Goal: Task Accomplishment & Management: Manage account settings

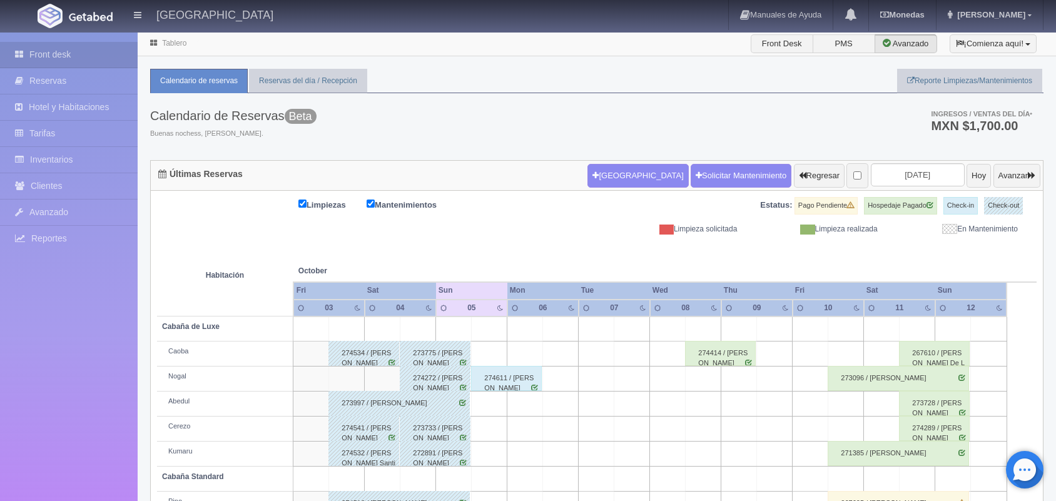
scroll to position [142, 0]
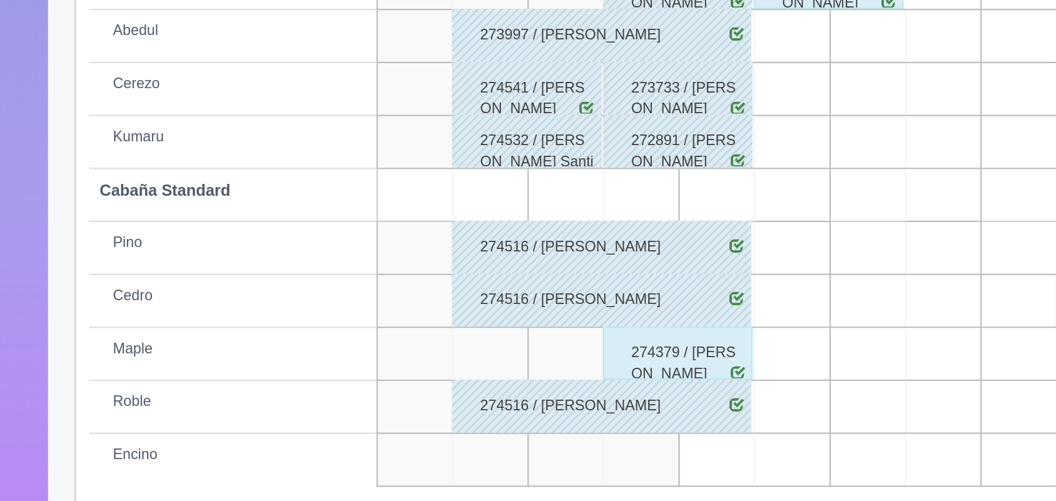
click at [437, 408] on div "274379 / [PERSON_NAME]" at bounding box center [435, 411] width 71 height 25
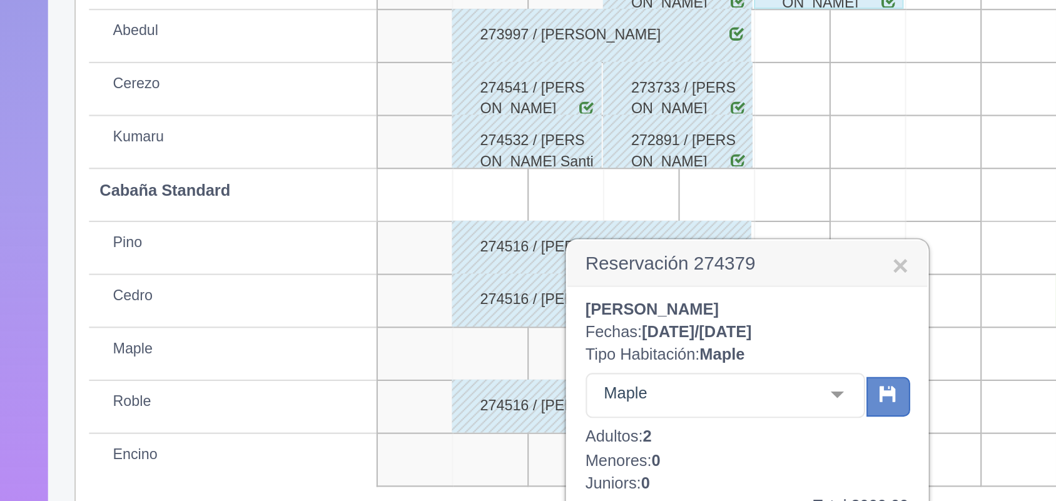
scroll to position [257, 0]
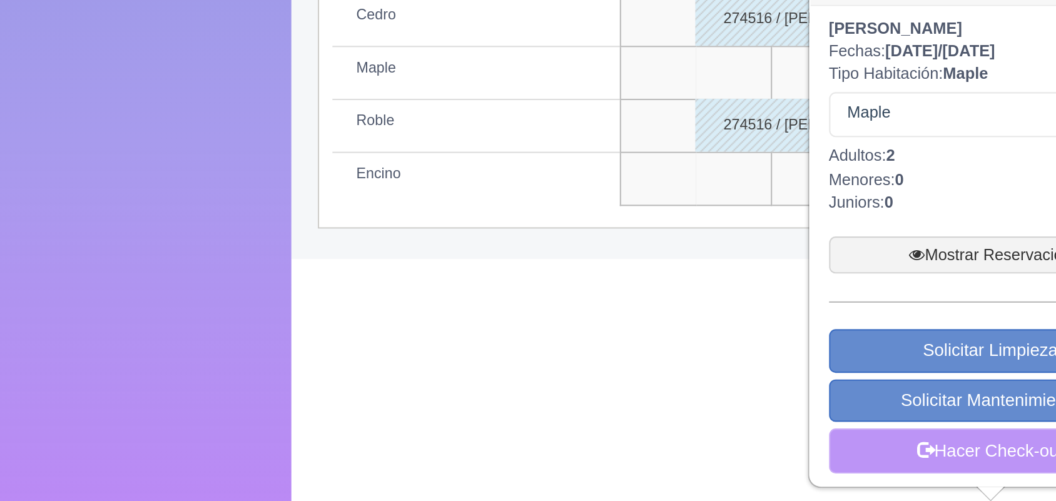
click at [427, 483] on link "Hacer Check-out" at bounding box center [468, 477] width 153 height 21
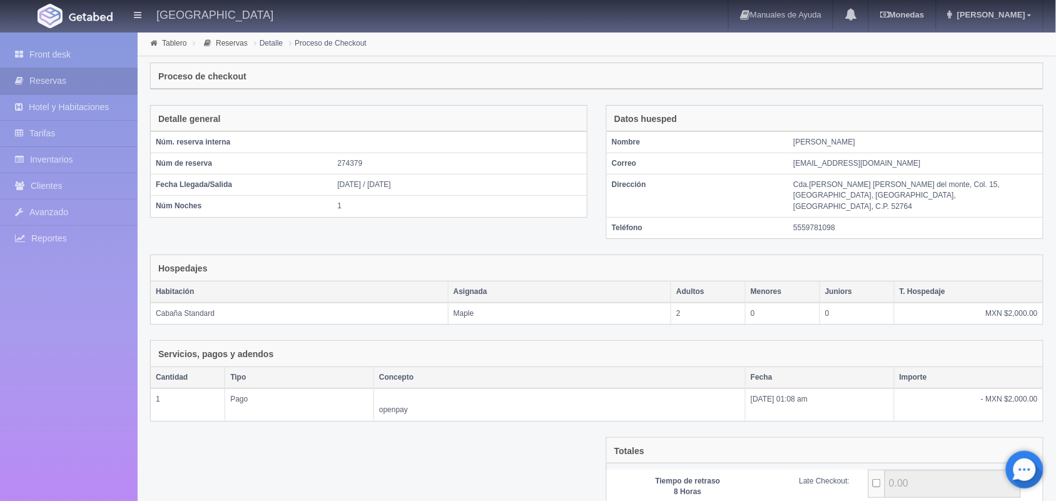
scroll to position [115, 0]
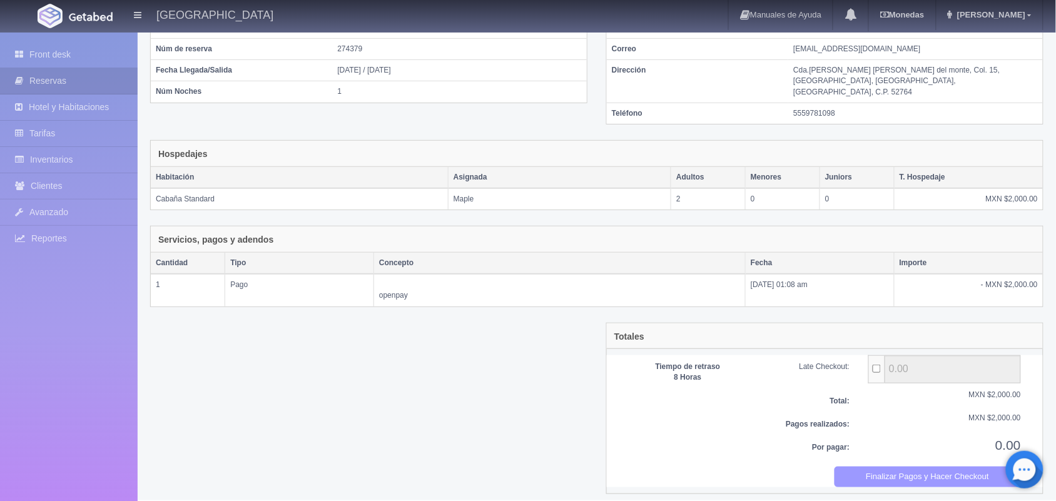
click at [861, 471] on button "Finalizar Pagos y Hacer Checkout" at bounding box center [928, 477] width 187 height 21
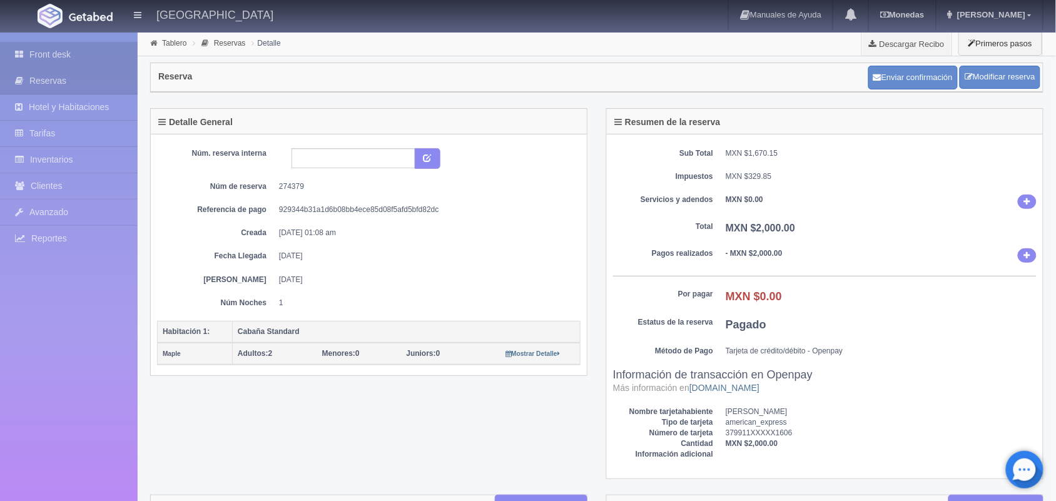
click at [61, 54] on link "Front desk" at bounding box center [69, 55] width 138 height 26
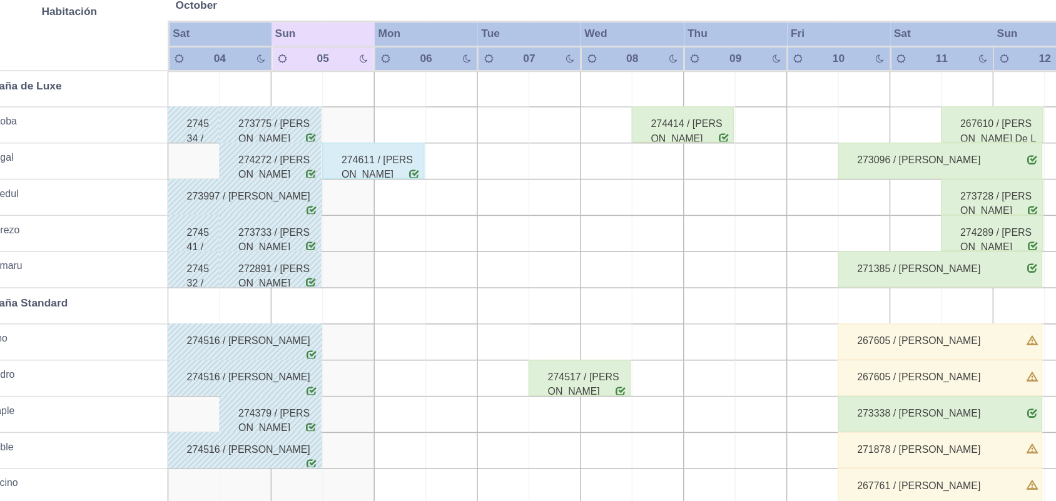
scroll to position [110, 0]
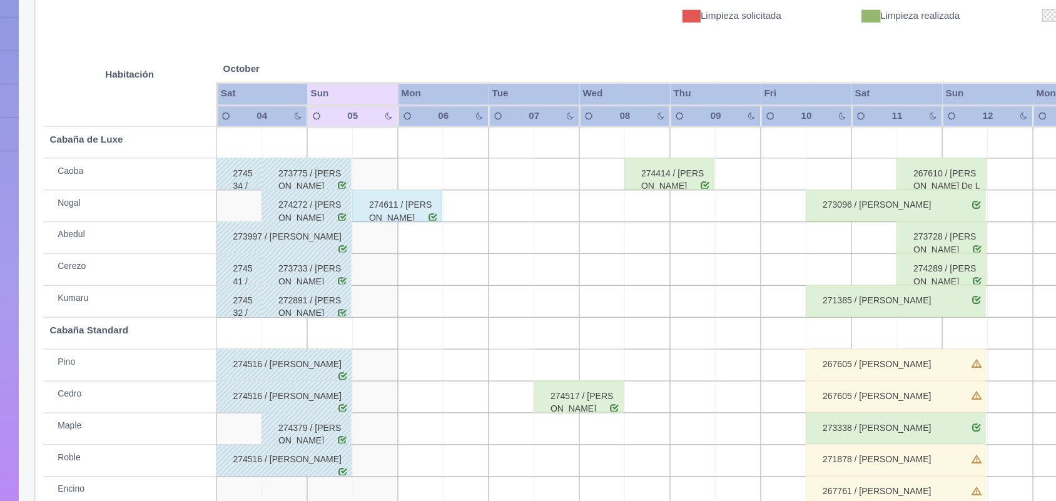
click at [384, 257] on div "274272 / jose alfonso desentis" at bounding box center [364, 268] width 71 height 25
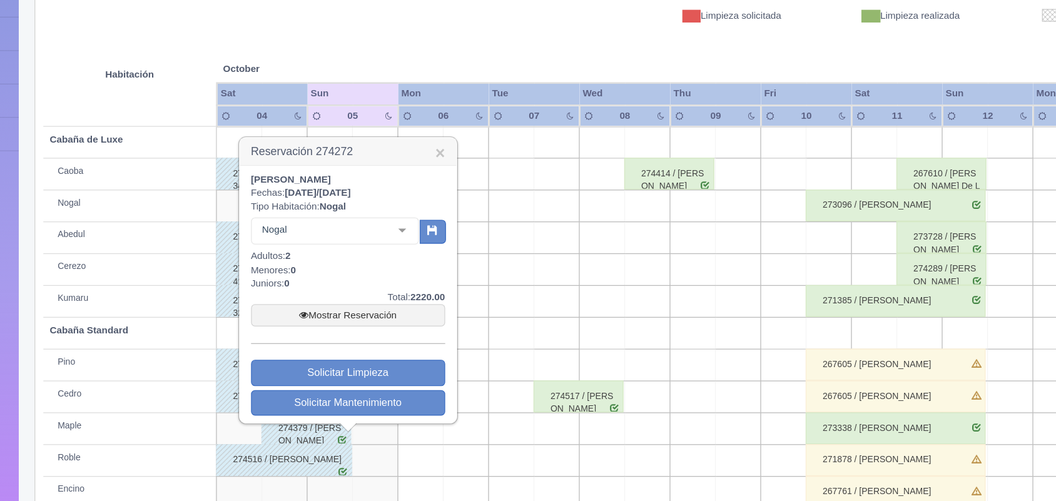
click at [372, 257] on span "2025-10-04" at bounding box center [359, 258] width 25 height 9
click at [469, 231] on link "×" at bounding box center [469, 226] width 8 height 13
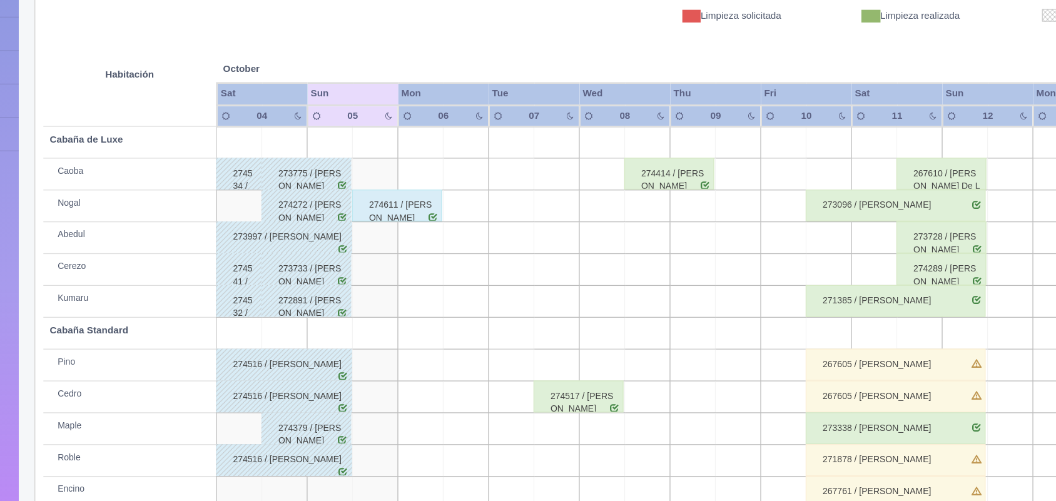
scroll to position [110, 0]
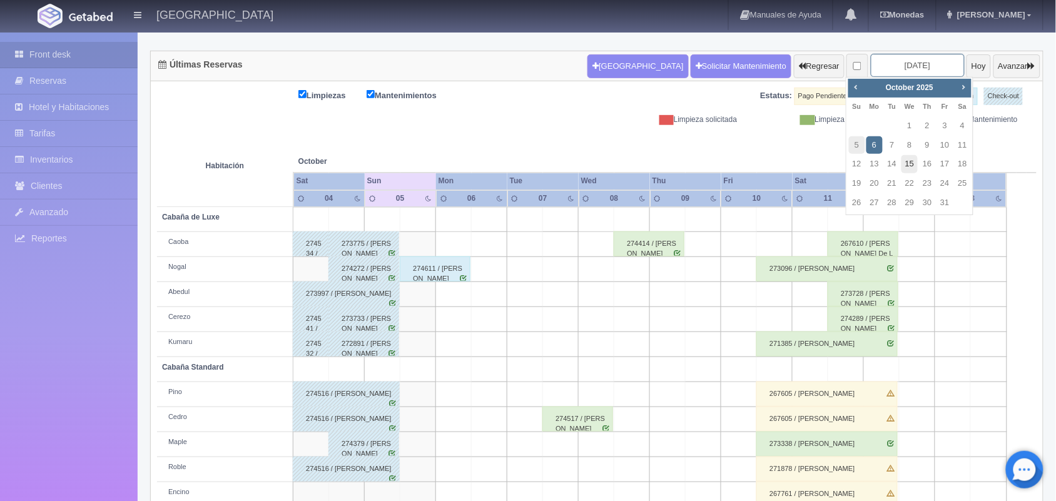
drag, startPoint x: 902, startPoint y: 68, endPoint x: 912, endPoint y: 166, distance: 99.3
click at [912, 166] on body "Hotel Xacallan Manuales de Ayuda Actualizaciones recientes Monedas Tipo de camb…" at bounding box center [528, 227] width 1056 height 611
click at [915, 166] on link "15" at bounding box center [910, 164] width 16 height 18
type input "2025-10-15"
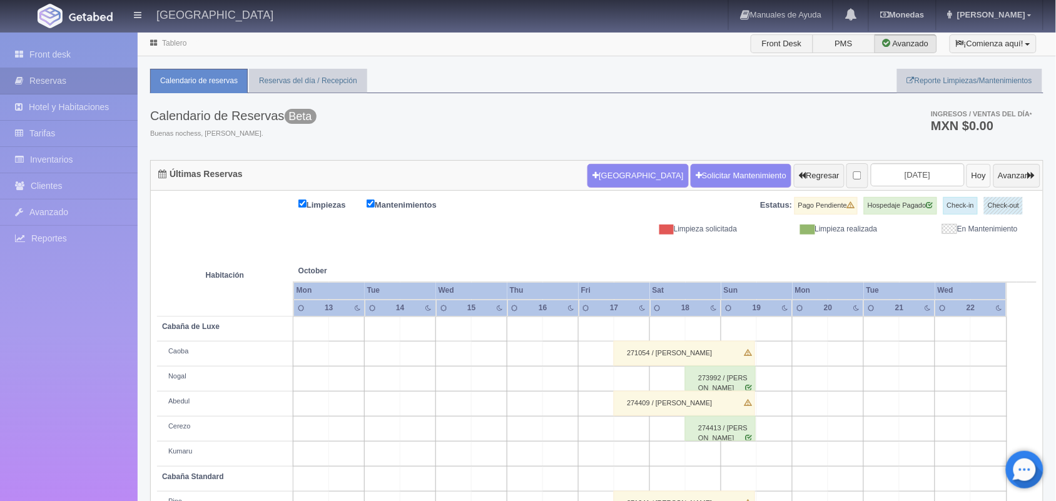
click at [967, 176] on button "Hoy" at bounding box center [979, 176] width 24 height 24
